Goal: Task Accomplishment & Management: Manage account settings

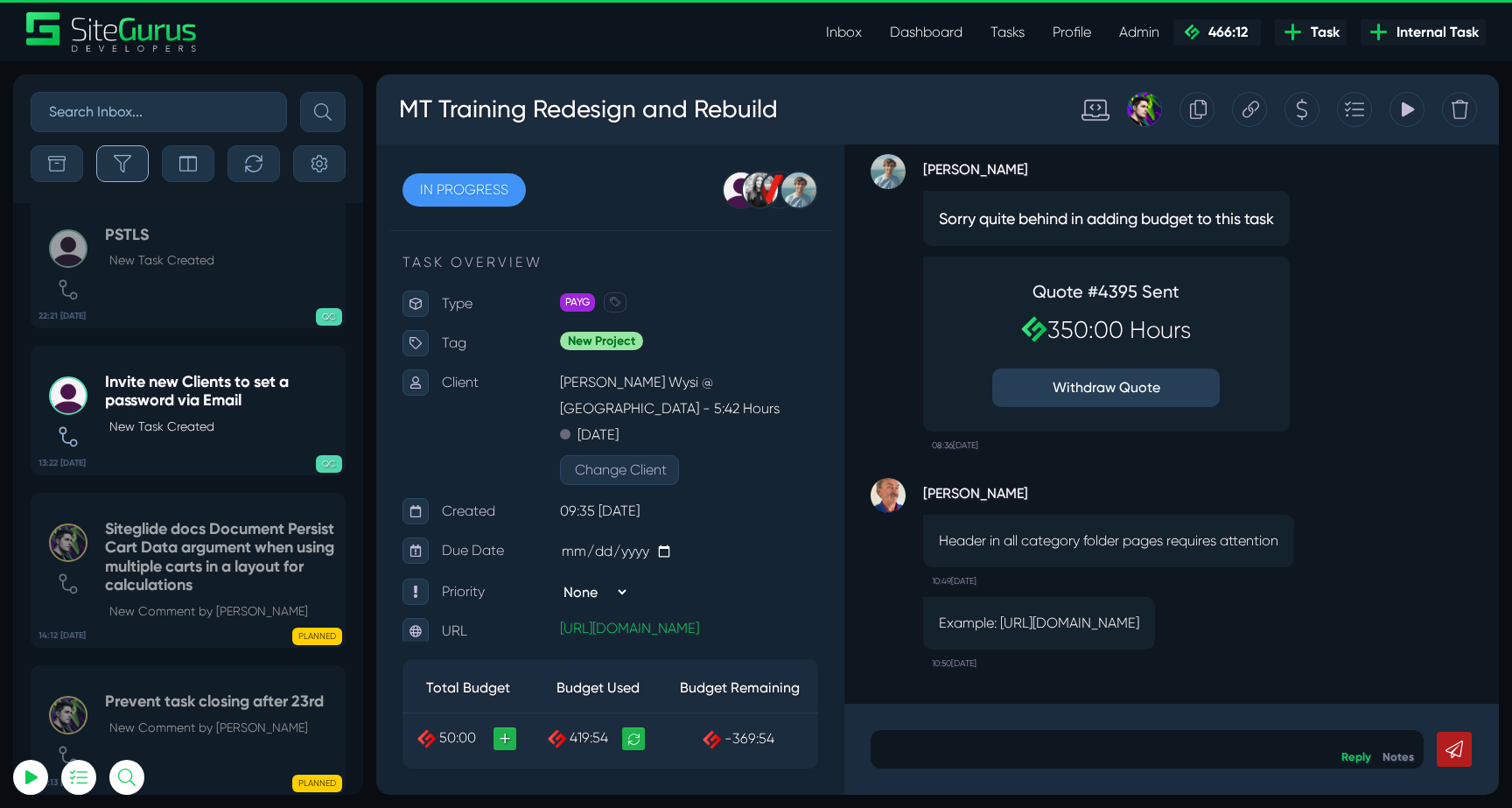
click at [147, 172] on button "button" at bounding box center [122, 163] width 53 height 37
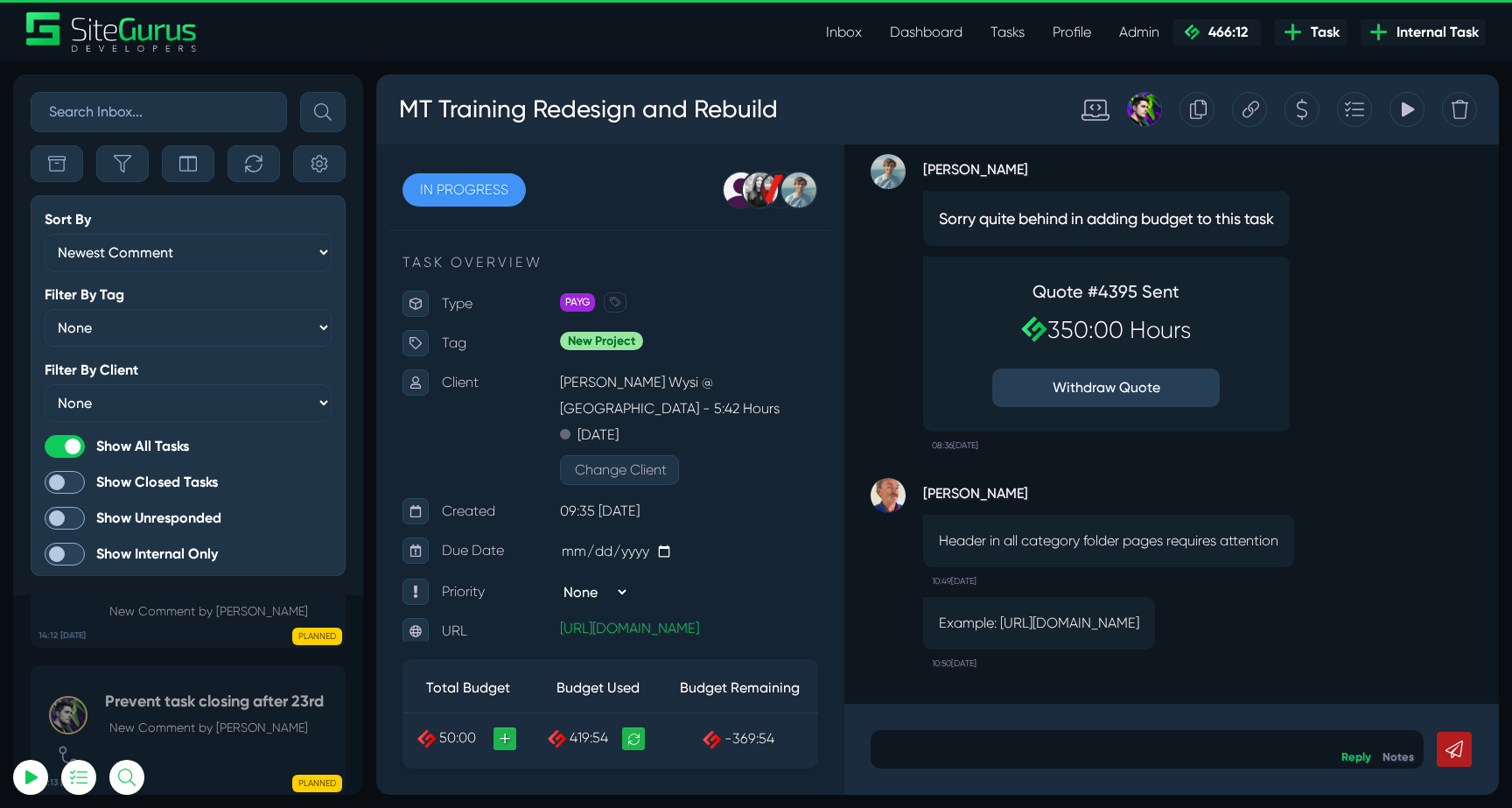
click at [579, 27] on div "Inbox Dashboard Tasks Profile Profile Transactions Planner Timesheet Calendar D…" at bounding box center [756, 32] width 1486 height 39
click at [844, 23] on link "Inbox" at bounding box center [844, 32] width 64 height 35
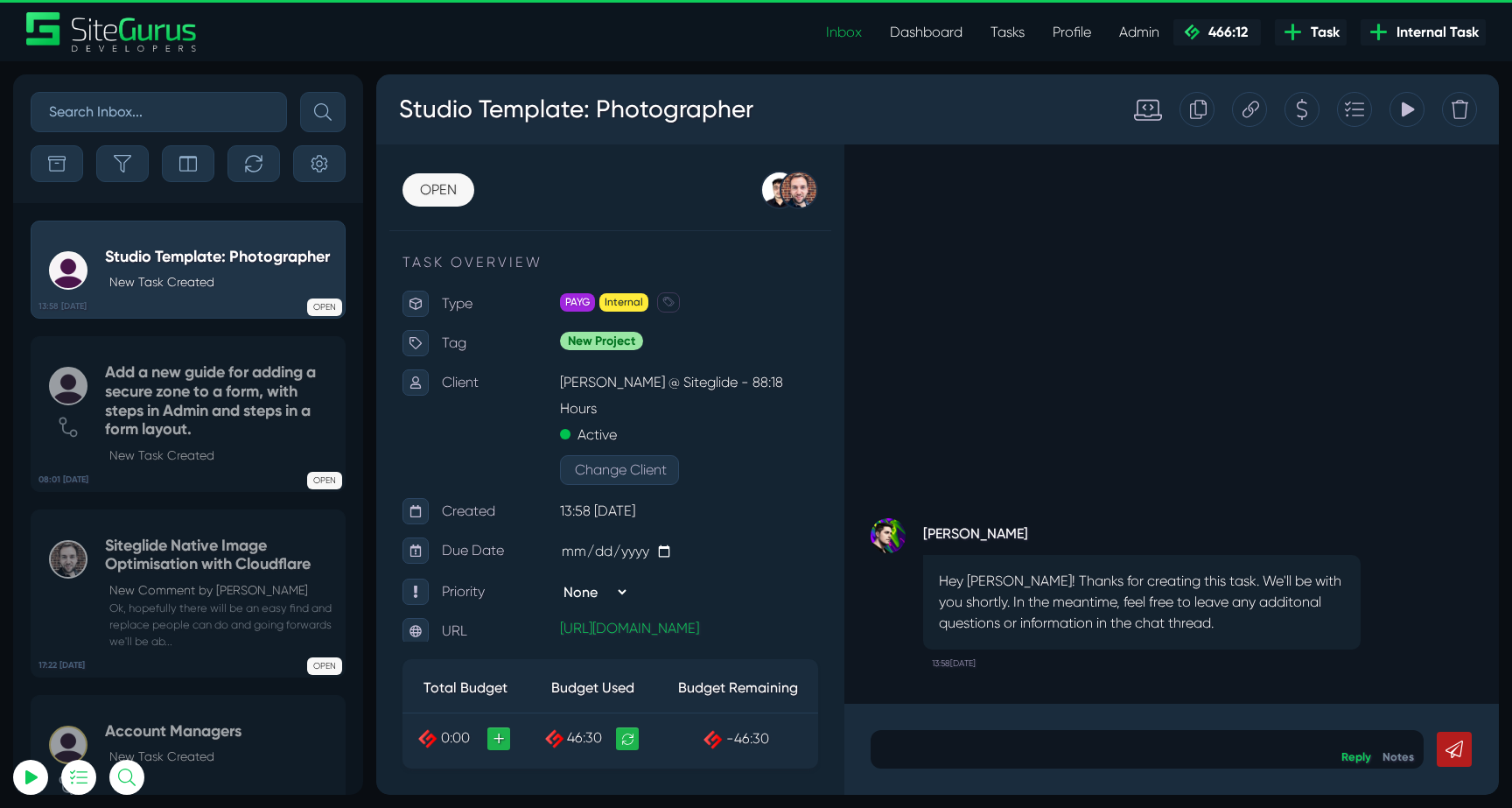
click at [116, 144] on div "Sort By Newest Comment Latest Activity Due Date Priority Name Filter By Tag Non…" at bounding box center [188, 138] width 350 height 129
click at [116, 161] on icon "button" at bounding box center [122, 163] width 18 height 18
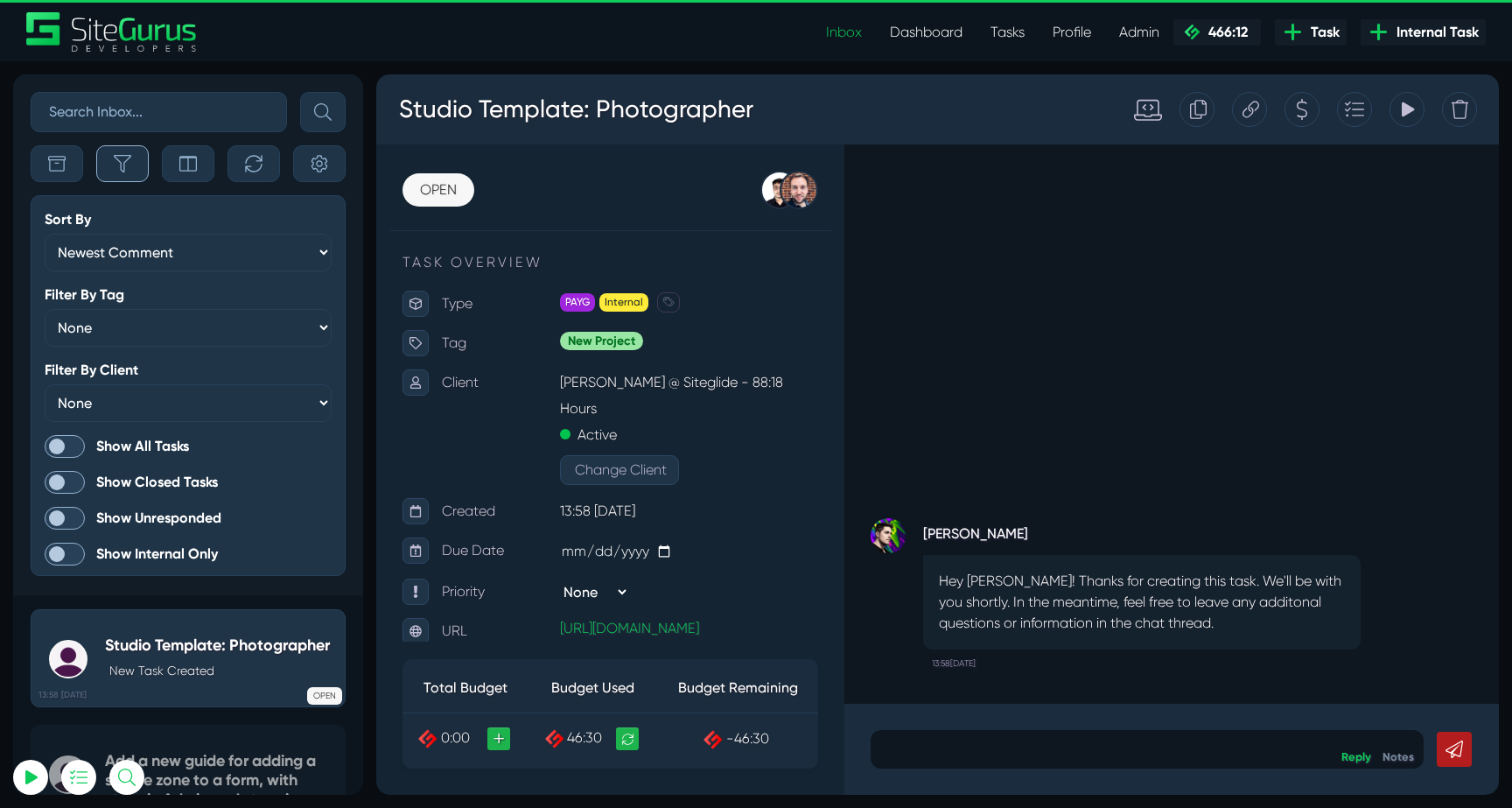
scroll to position [-4443, 0]
click at [61, 444] on span at bounding box center [65, 446] width 40 height 23
click at [0, 0] on input "Show All Tasks" at bounding box center [0, 0] width 0 height 0
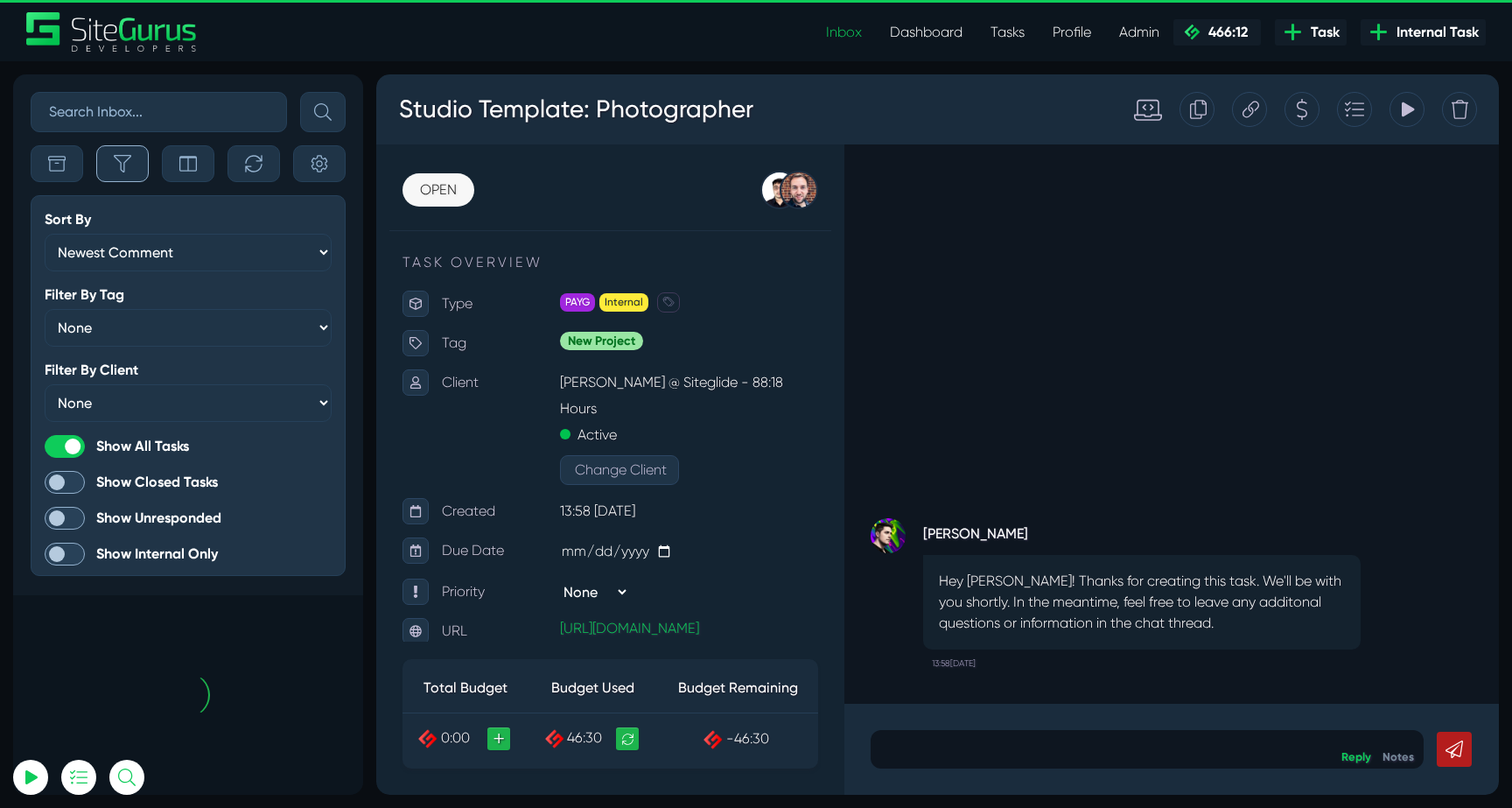
click at [120, 170] on icon "button" at bounding box center [122, 163] width 18 height 18
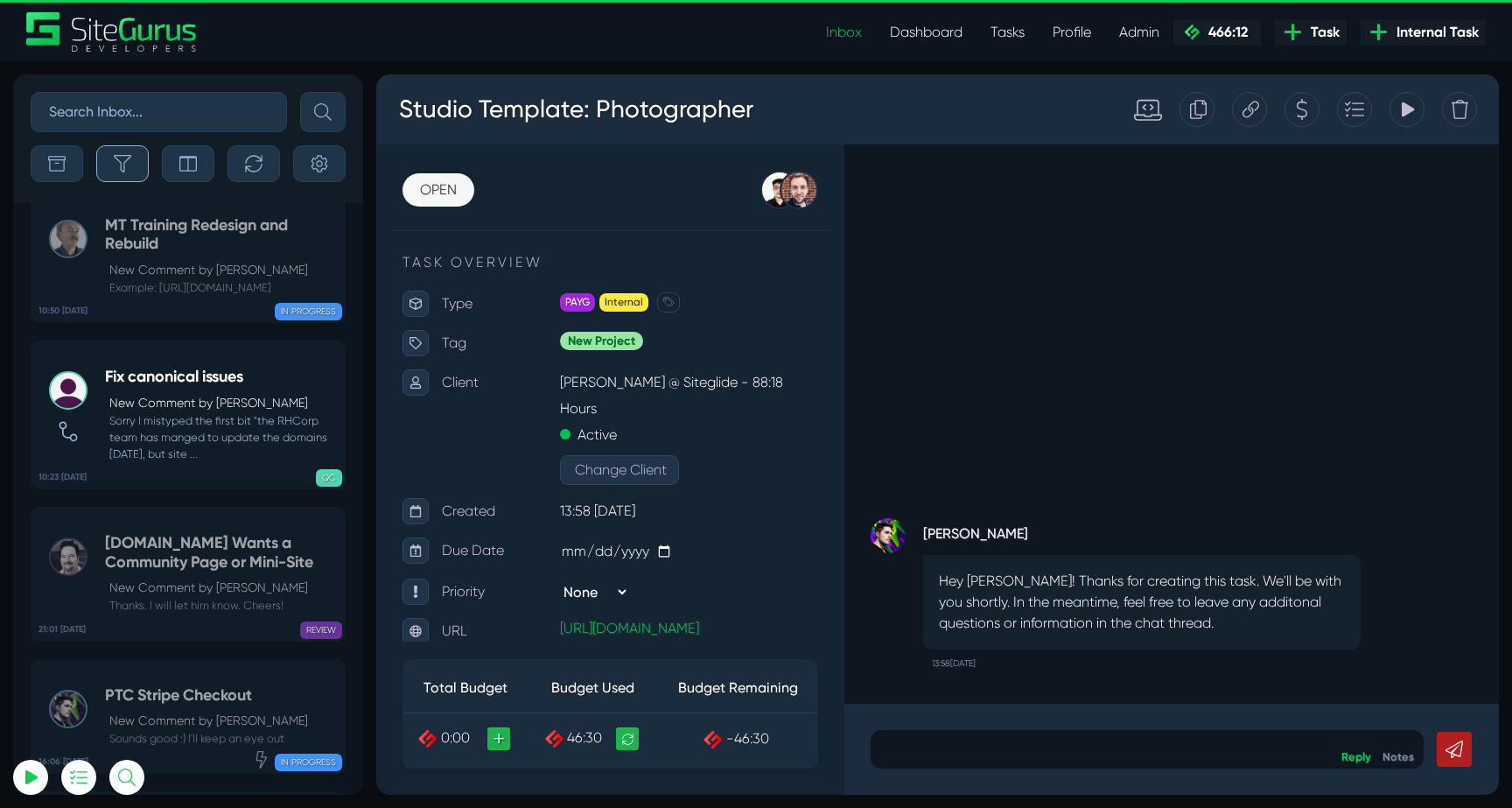
scroll to position [-68871, 0]
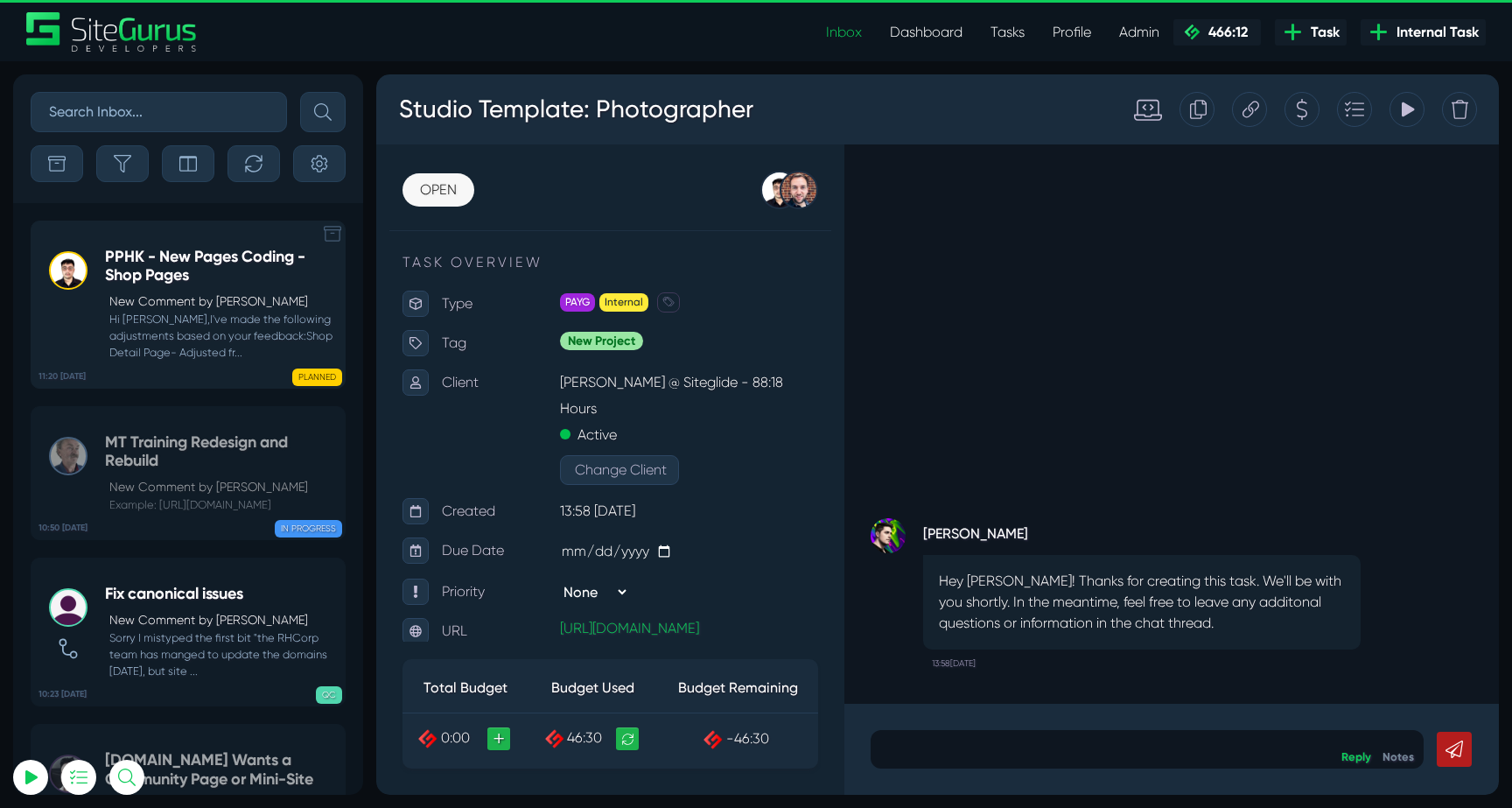
click at [178, 322] on small "Hi [PERSON_NAME],I've made the following adjustments based on your feedback:Sho…" at bounding box center [221, 336] width 231 height 51
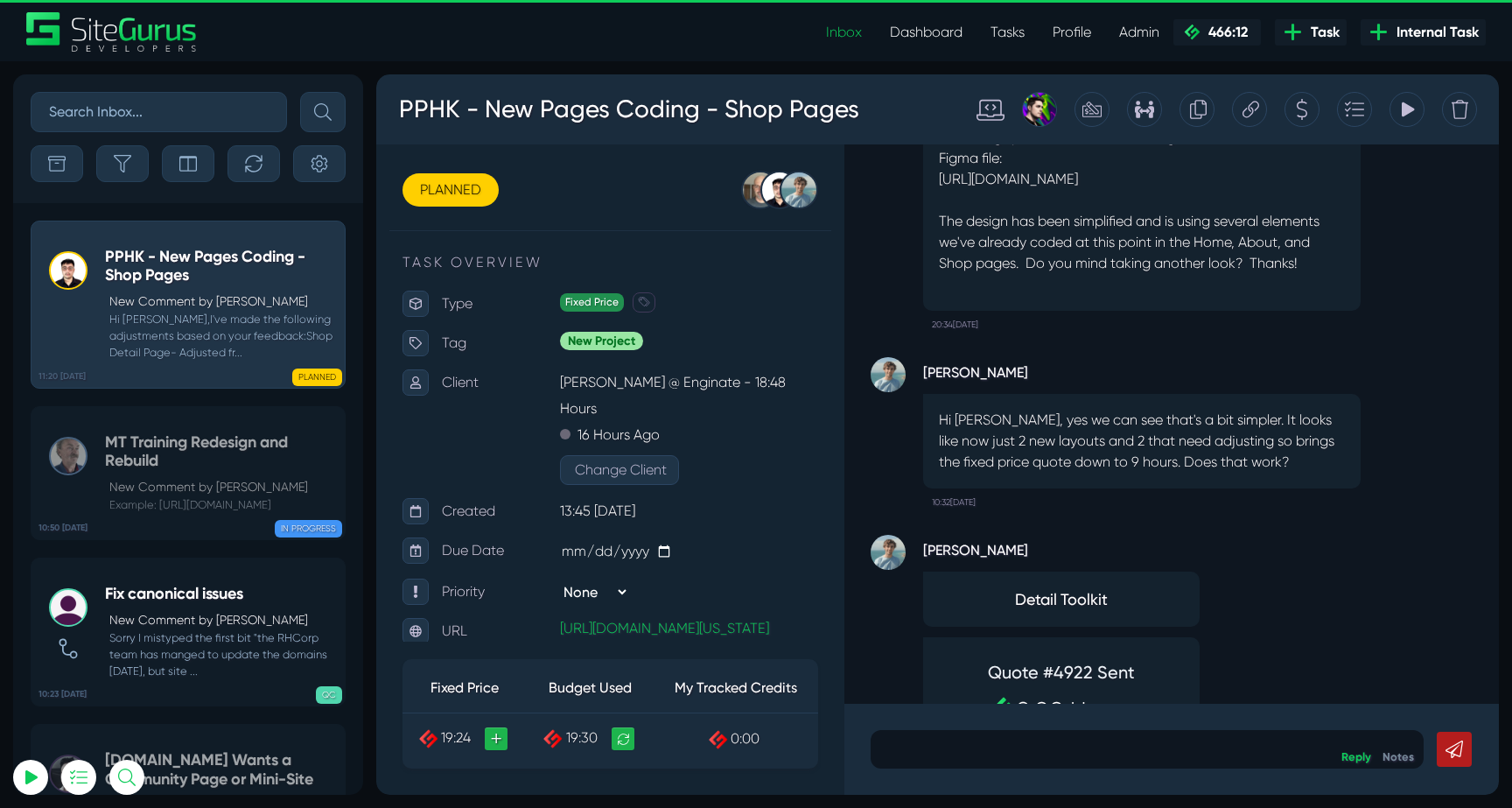
scroll to position [-785, 0]
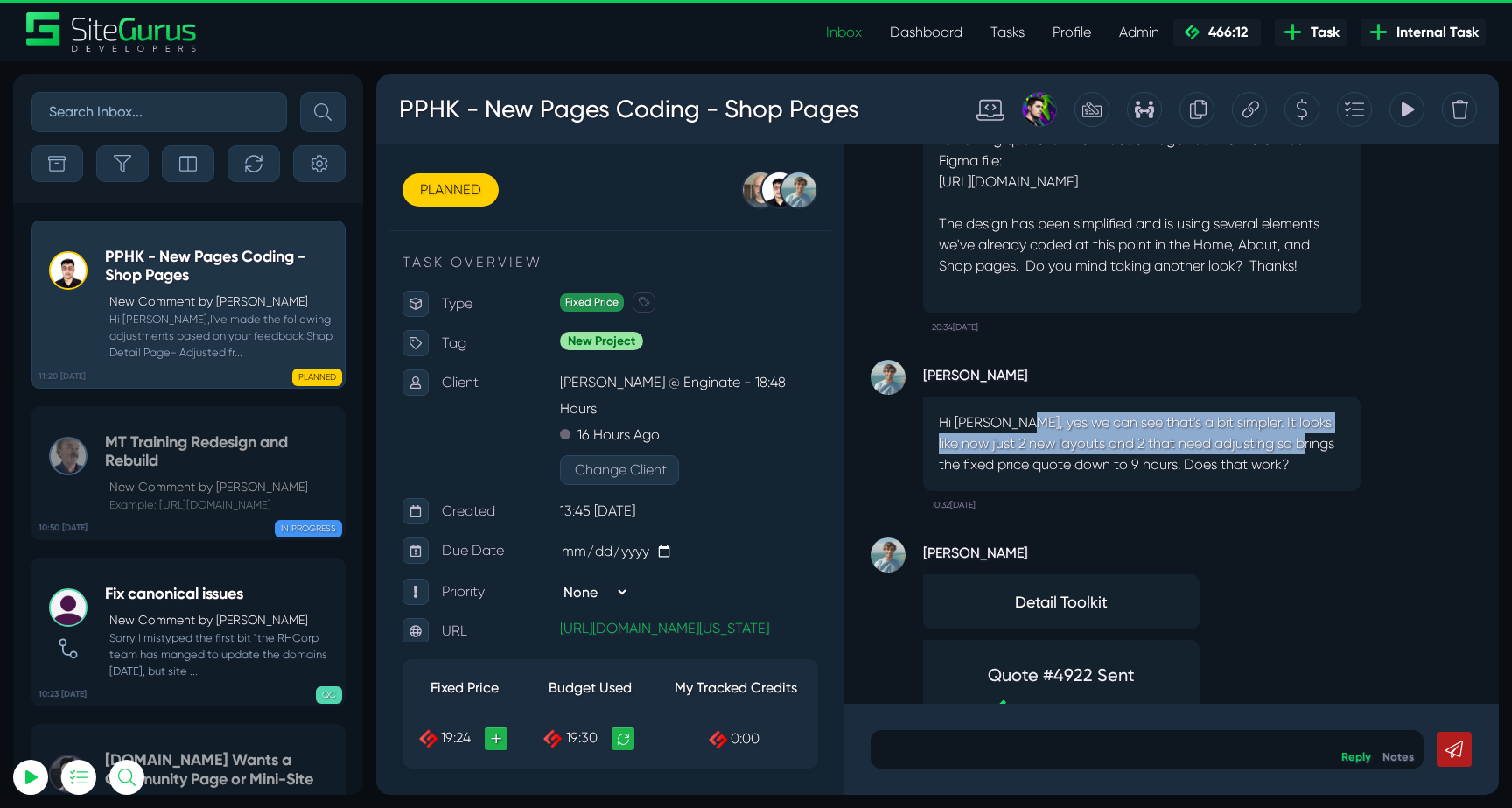
drag, startPoint x: 1023, startPoint y: 399, endPoint x: 1301, endPoint y: 432, distance: 280.0
click at [1301, 431] on p "Hi [PERSON_NAME], yes we can see that's a bit simpler. It looks like now just 2…" at bounding box center [1142, 443] width 406 height 63
click at [1301, 432] on p "Hi [PERSON_NAME], yes we can see that's a bit simpler. It looks like now just 2…" at bounding box center [1142, 443] width 406 height 63
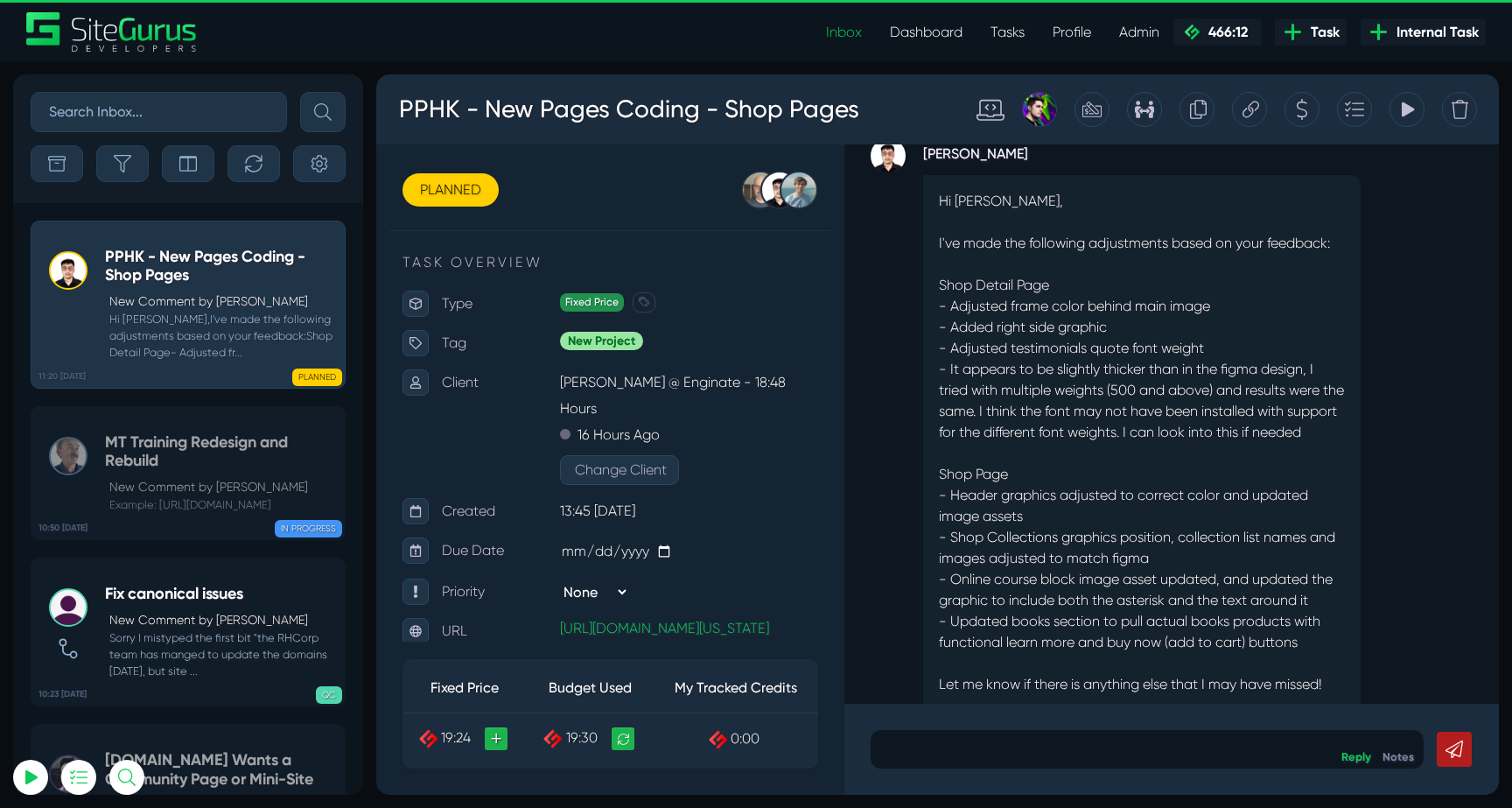
scroll to position [0, 0]
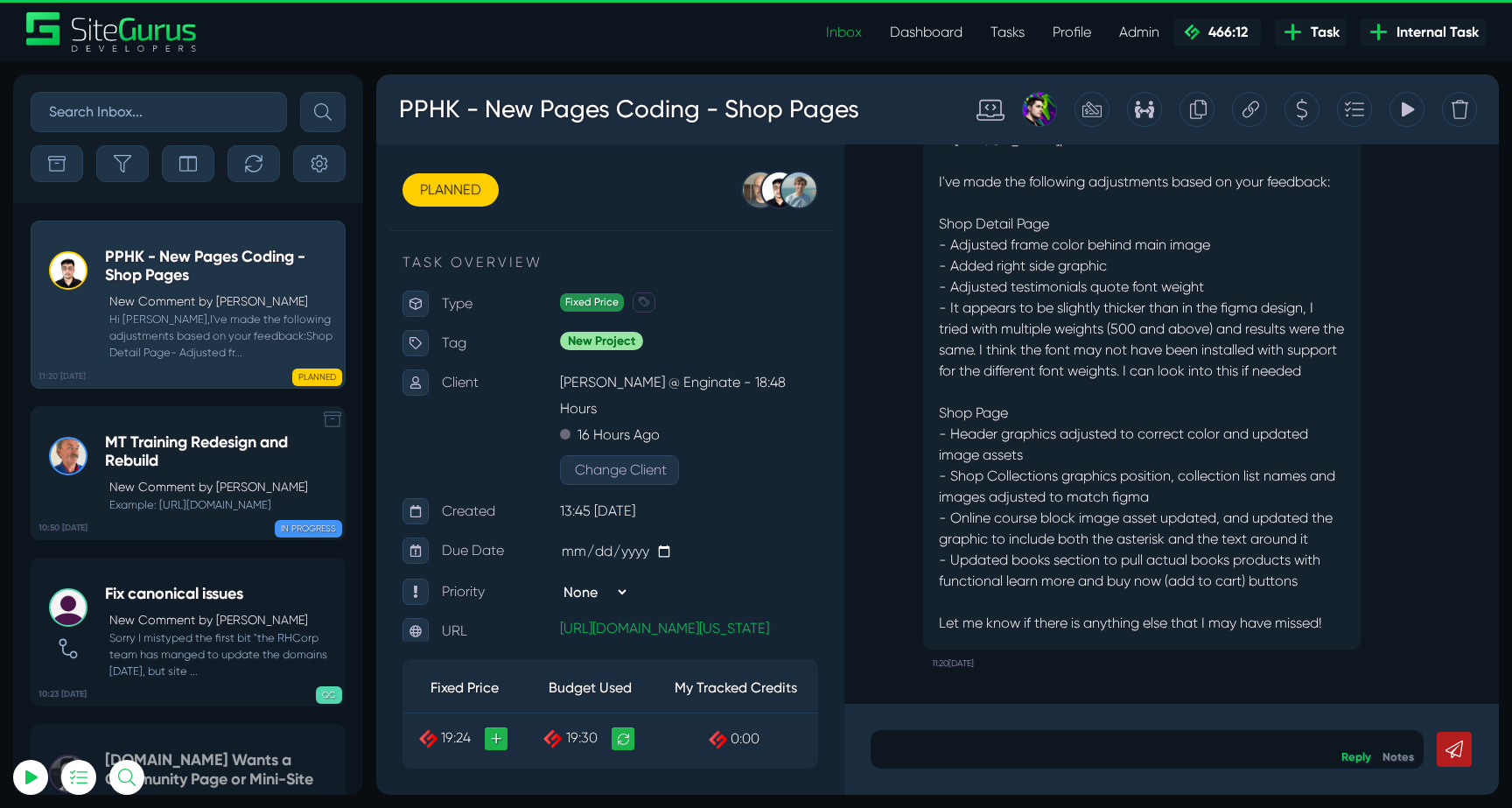
type input "[EMAIL_ADDRESS][DOMAIN_NAME]"
click at [194, 483] on p "New Comment by [PERSON_NAME]" at bounding box center [222, 488] width 226 height 19
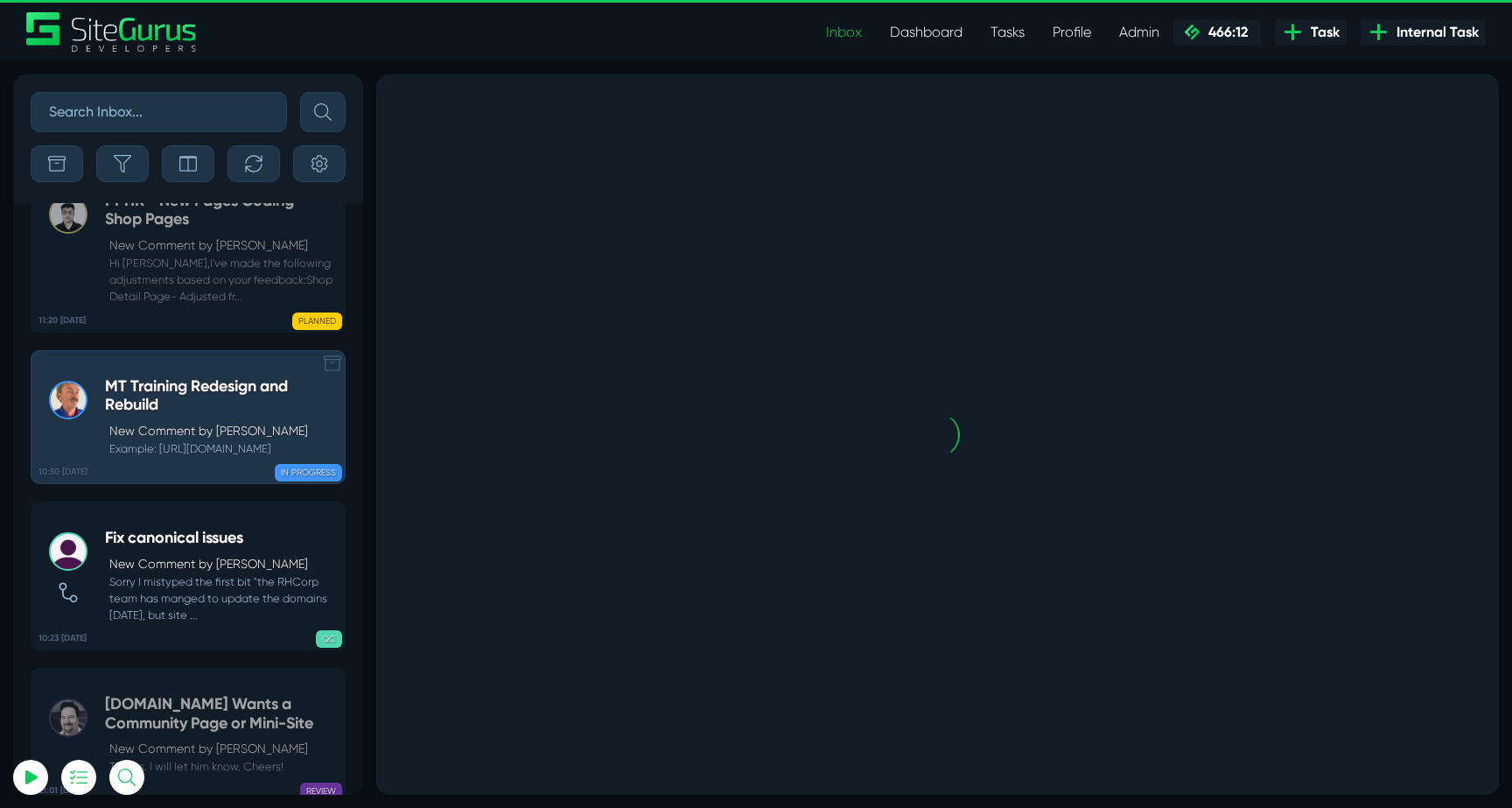
click at [194, 573] on small "Sorry I mistyped the first bit "the RHCorp team has manged to update the domain…" at bounding box center [221, 598] width 231 height 51
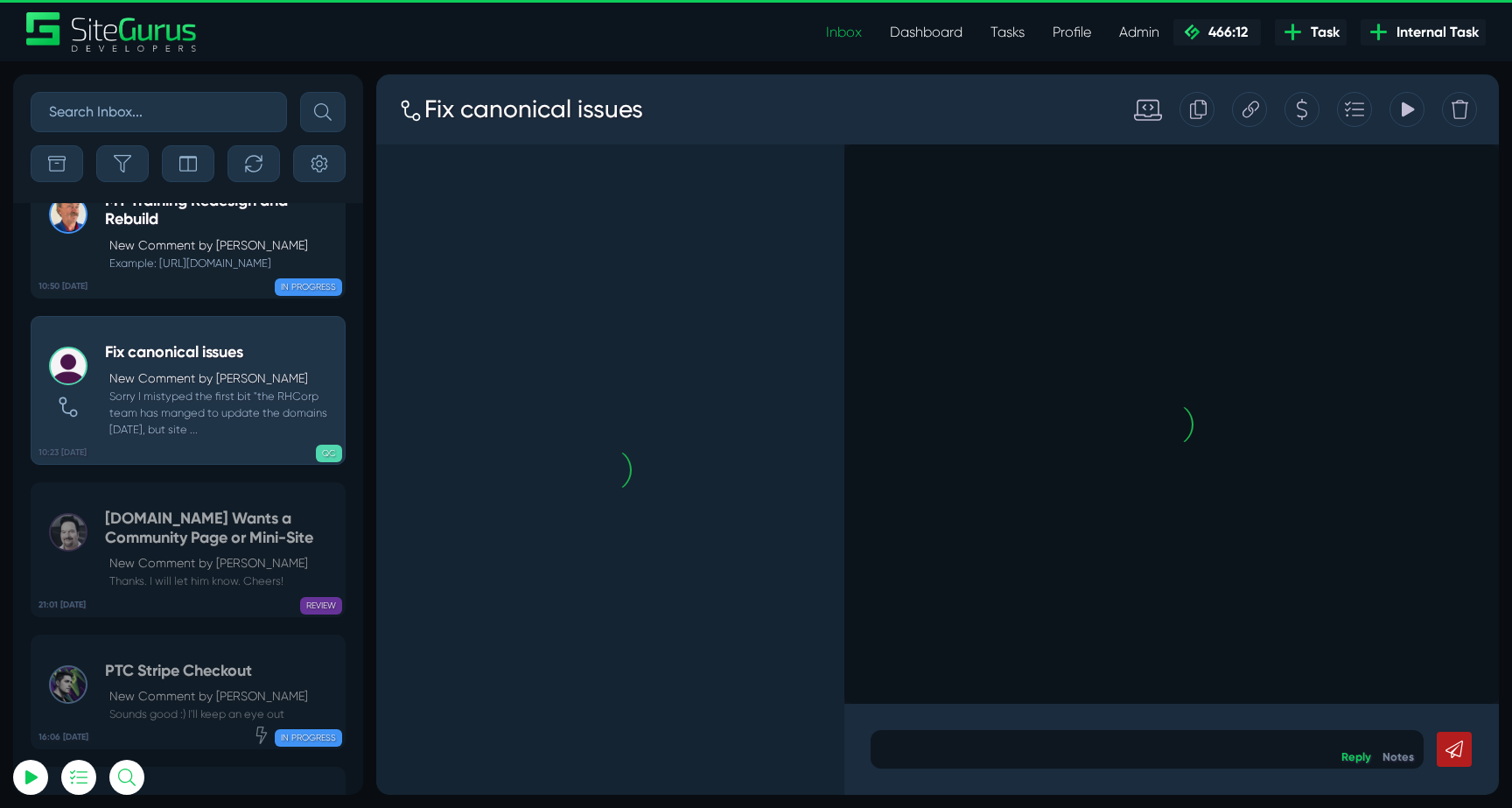
click at [194, 572] on small "Thanks. I will let him know. Cheers!" at bounding box center [221, 581] width 231 height 17
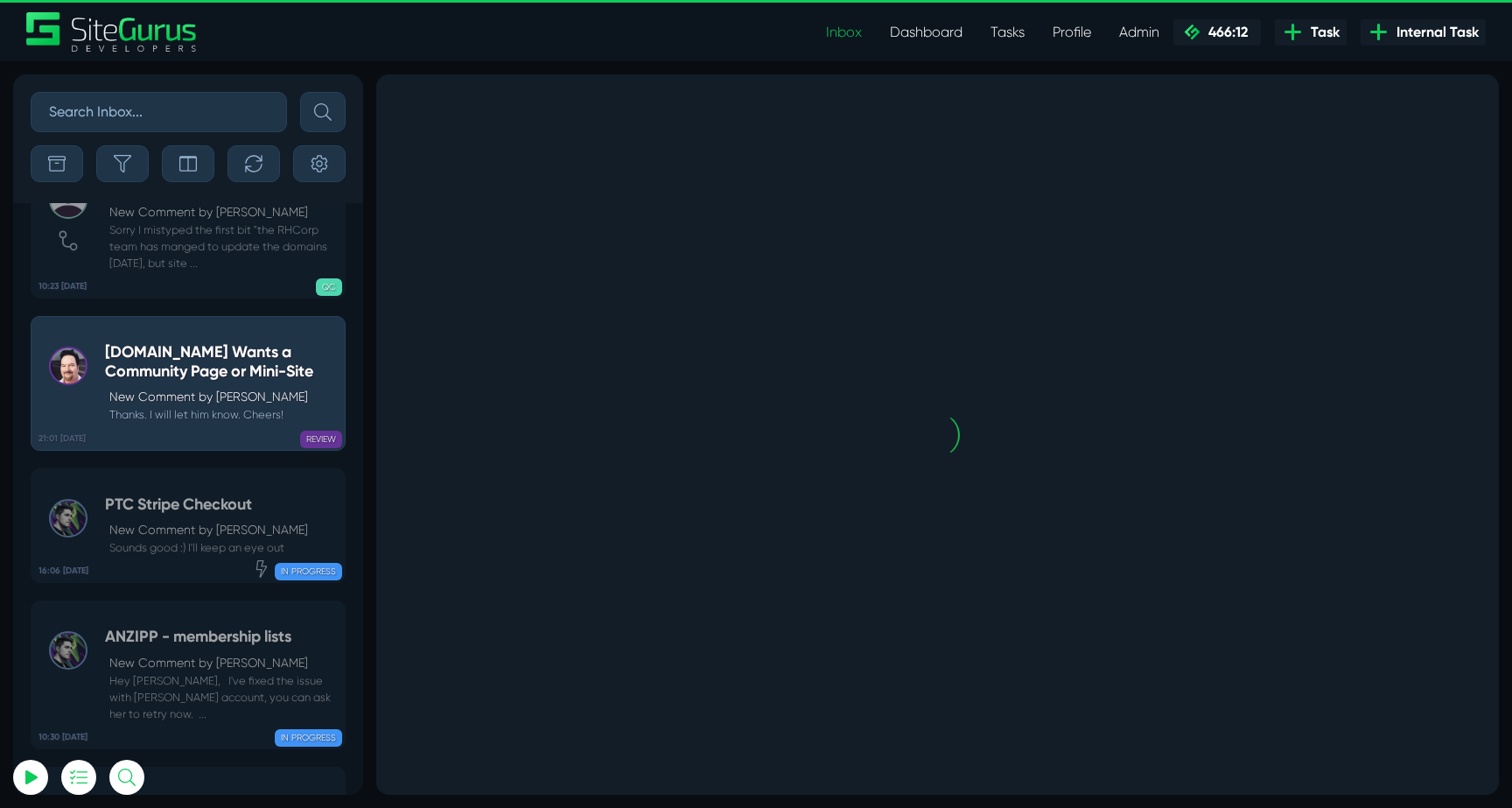
click at [194, 483] on link "16:06 [DATE] PTC Stripe Checkout New Comment by [PERSON_NAME] Sounds good :) I'…" at bounding box center [188, 525] width 315 height 116
